Goal: Browse casually: Explore the website without a specific task or goal

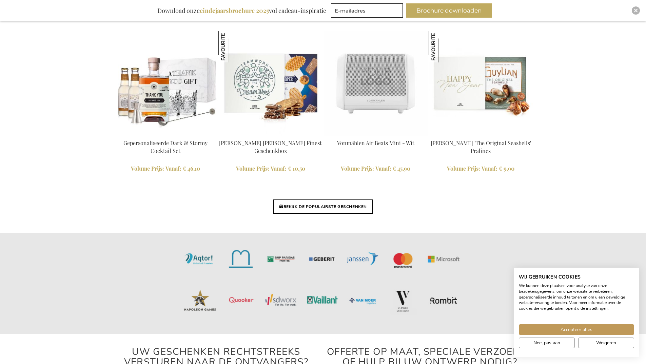
scroll to position [1580, 0]
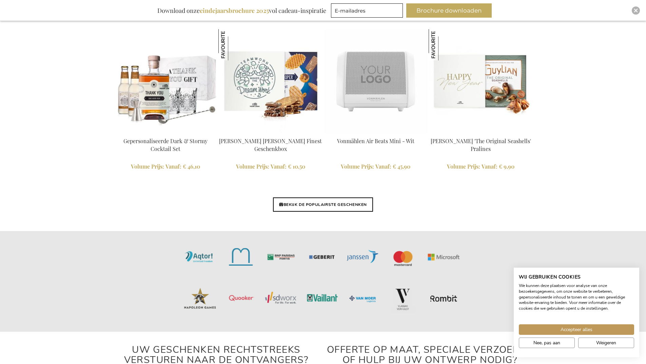
click at [326, 239] on img at bounding box center [323, 281] width 646 height 101
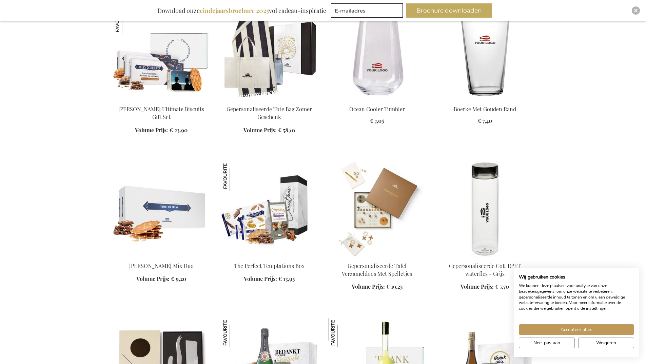
scroll to position [644, 0]
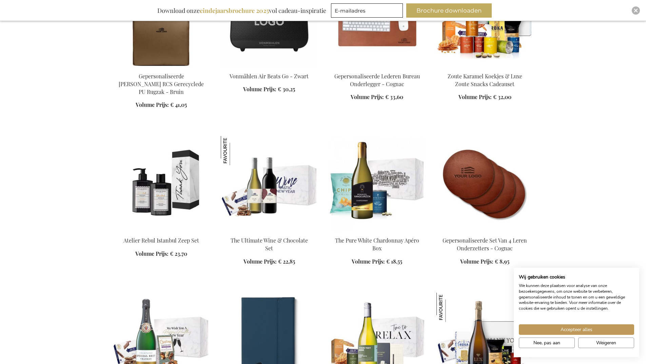
scroll to position [1220, 0]
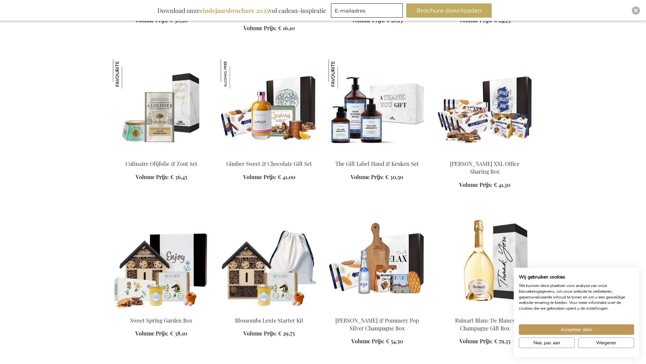
scroll to position [1559, 0]
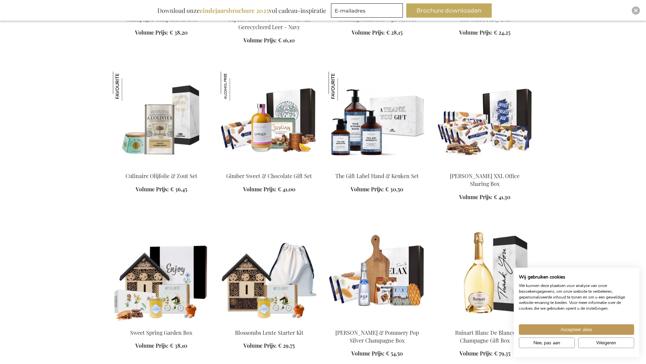
scroll to position [1424, 0]
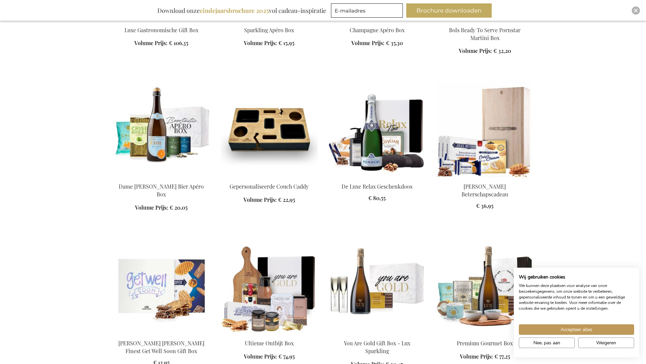
scroll to position [2203, 0]
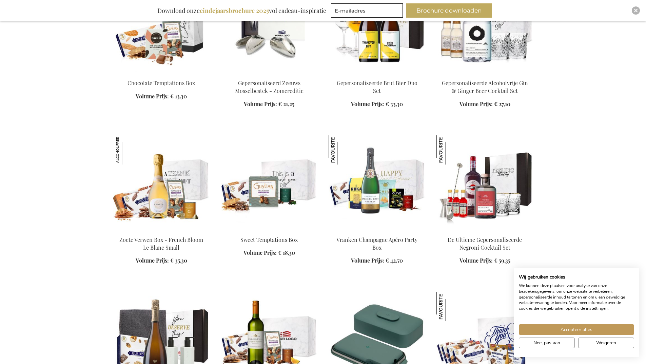
scroll to position [2644, 0]
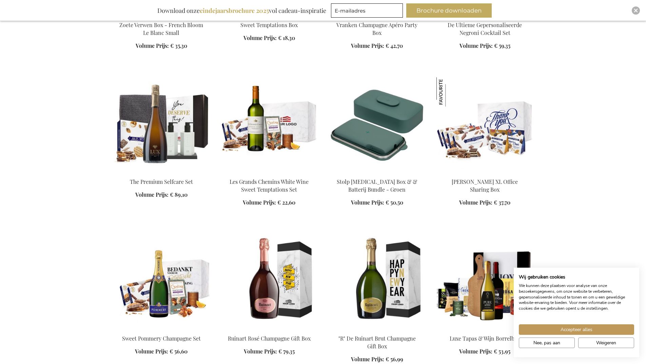
scroll to position [2847, 0]
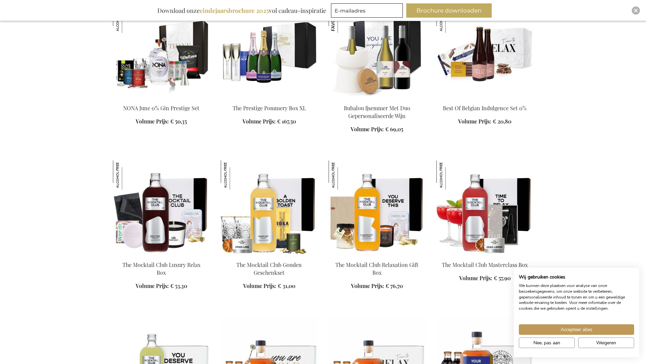
scroll to position [3186, 0]
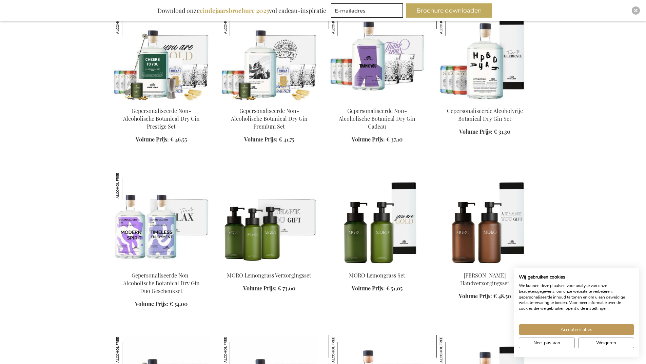
scroll to position [3694, 0]
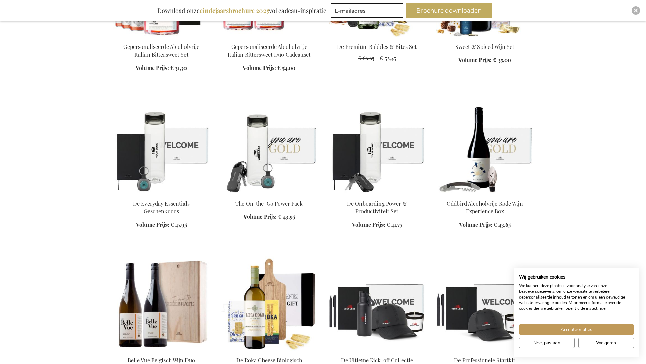
scroll to position [4474, 0]
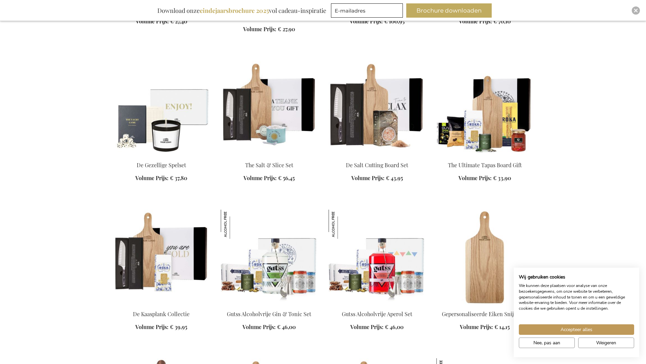
scroll to position [4643, 0]
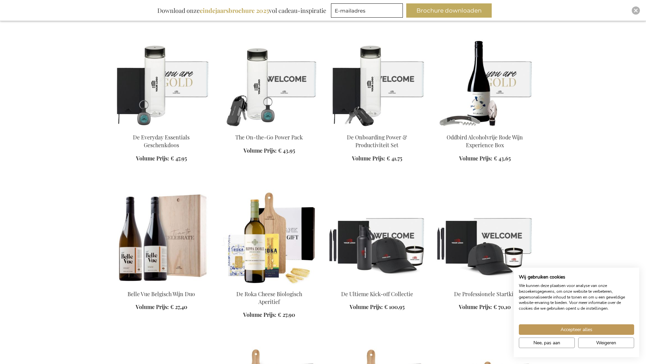
scroll to position [4440, 0]
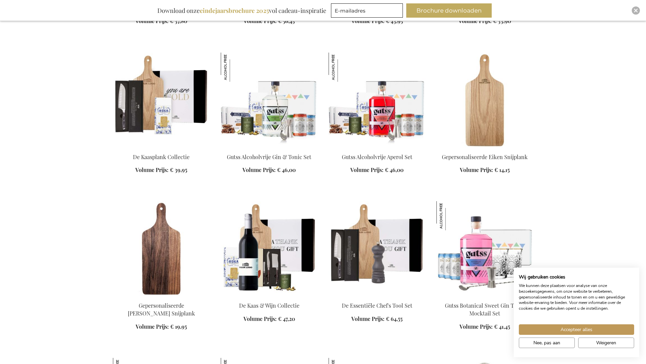
scroll to position [4881, 0]
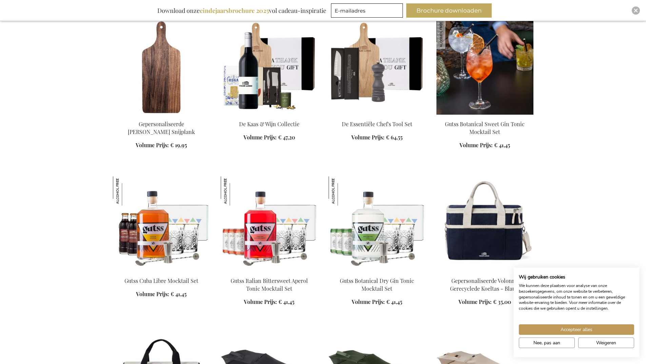
scroll to position [4982, 0]
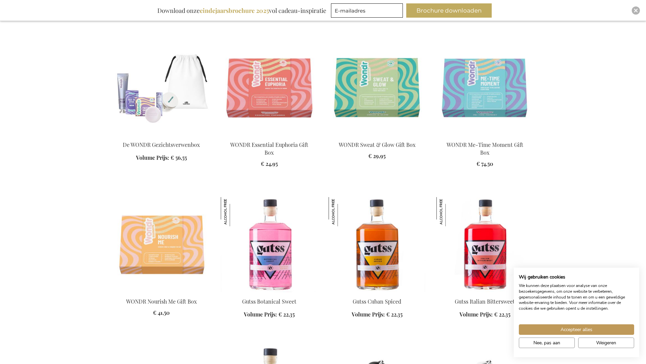
scroll to position [6643, 0]
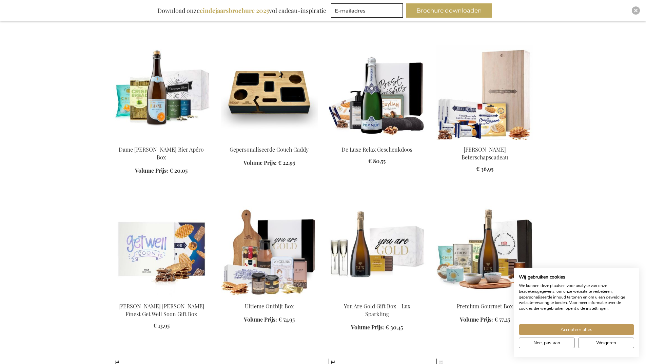
scroll to position [1932, 0]
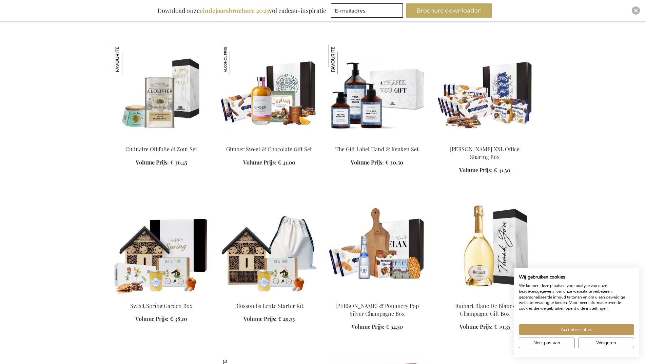
scroll to position [1424, 0]
